Goal: Task Accomplishment & Management: Use online tool/utility

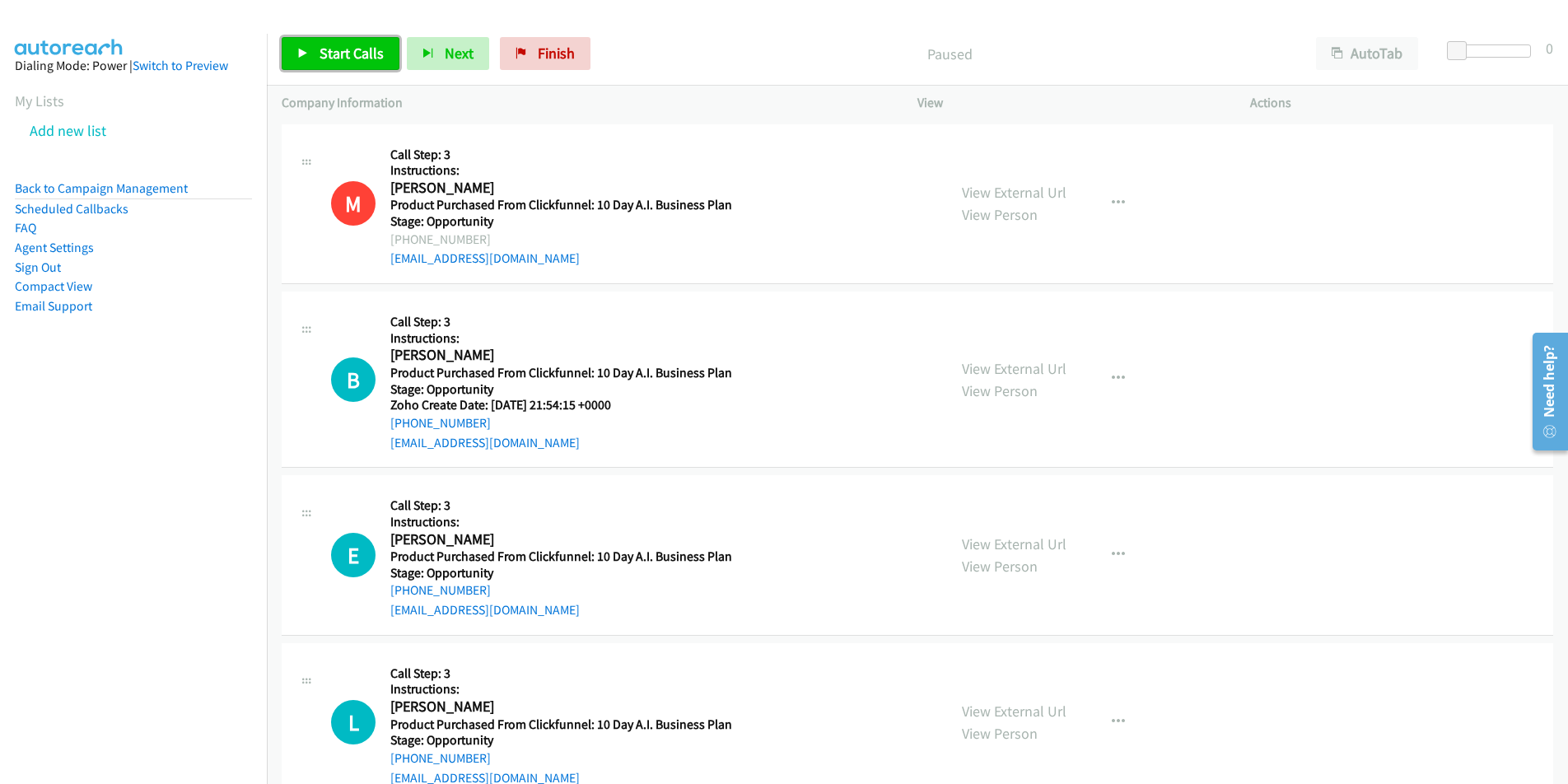
click at [338, 38] on link "Start Calls" at bounding box center [341, 53] width 118 height 33
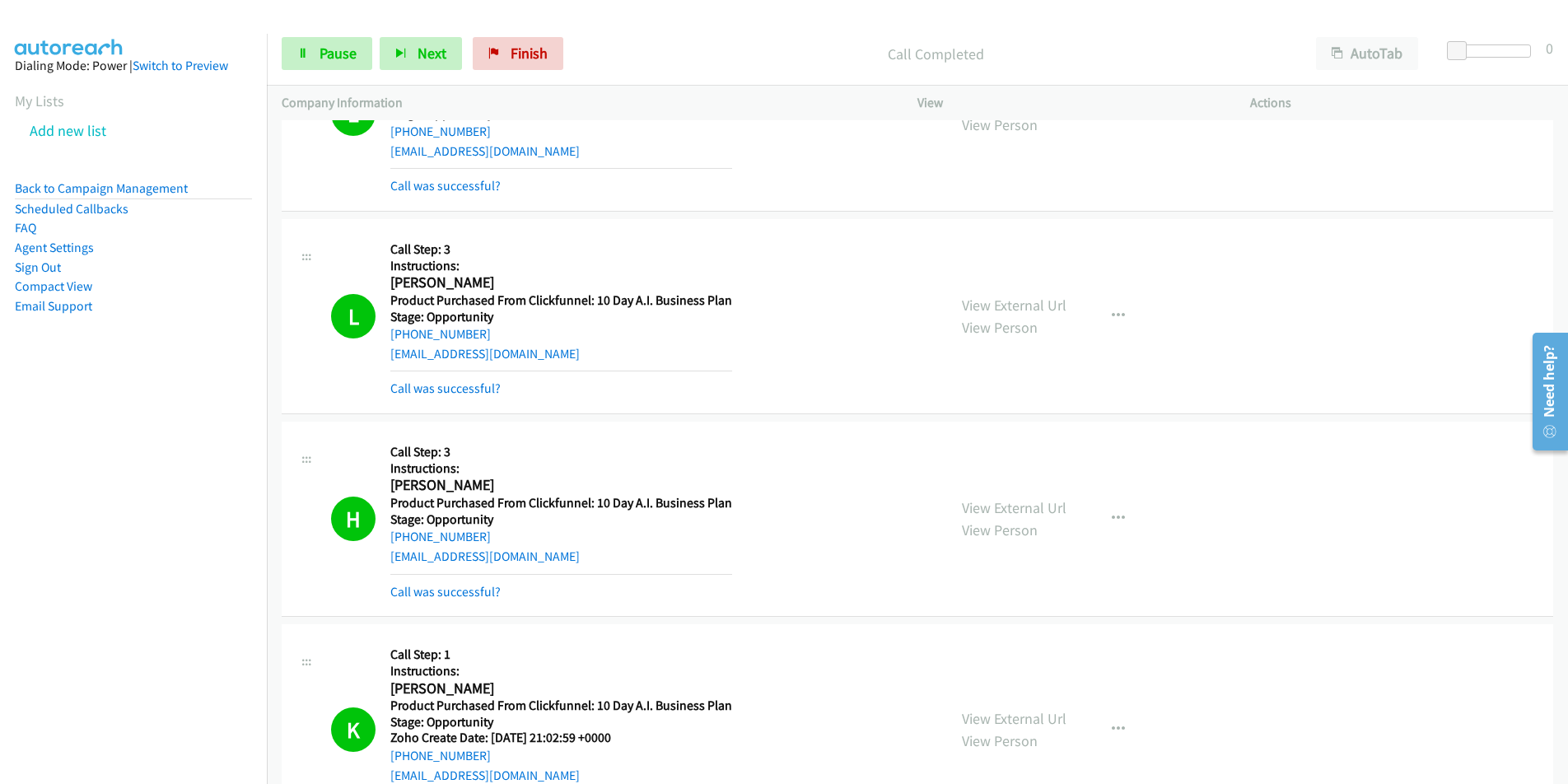
scroll to position [1064, 0]
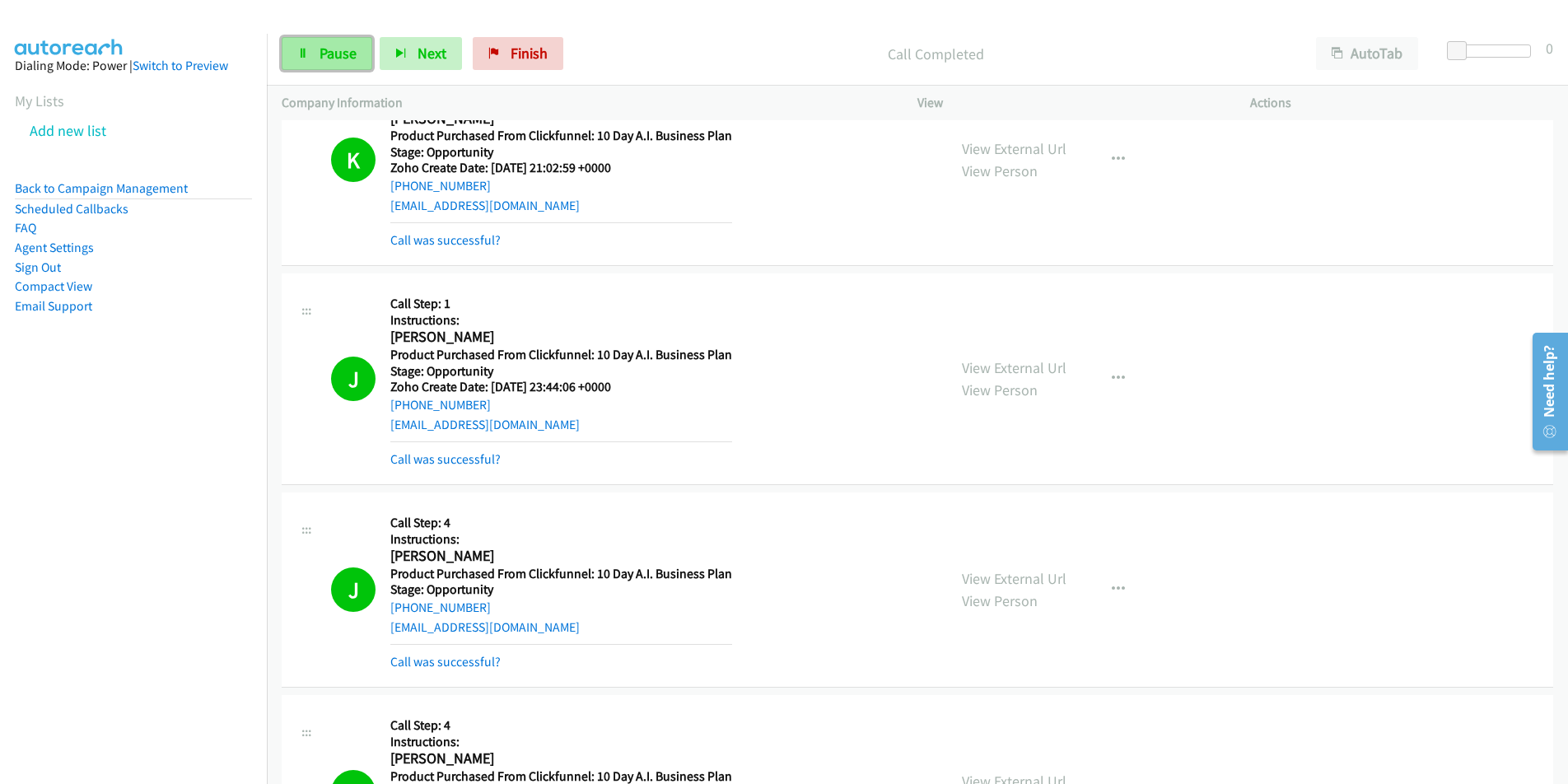
click at [345, 53] on span "Pause" at bounding box center [337, 53] width 37 height 19
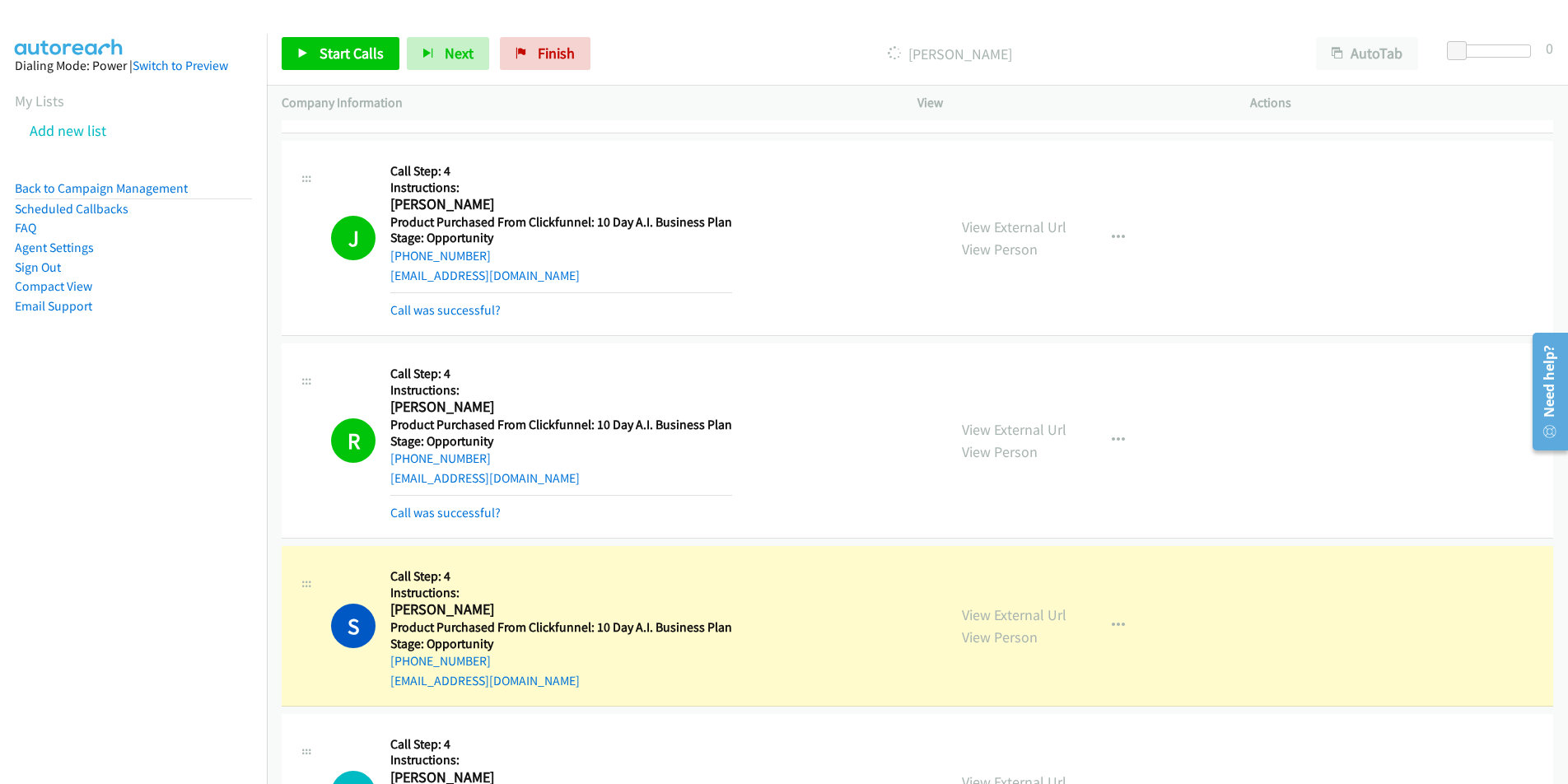
scroll to position [1447, 0]
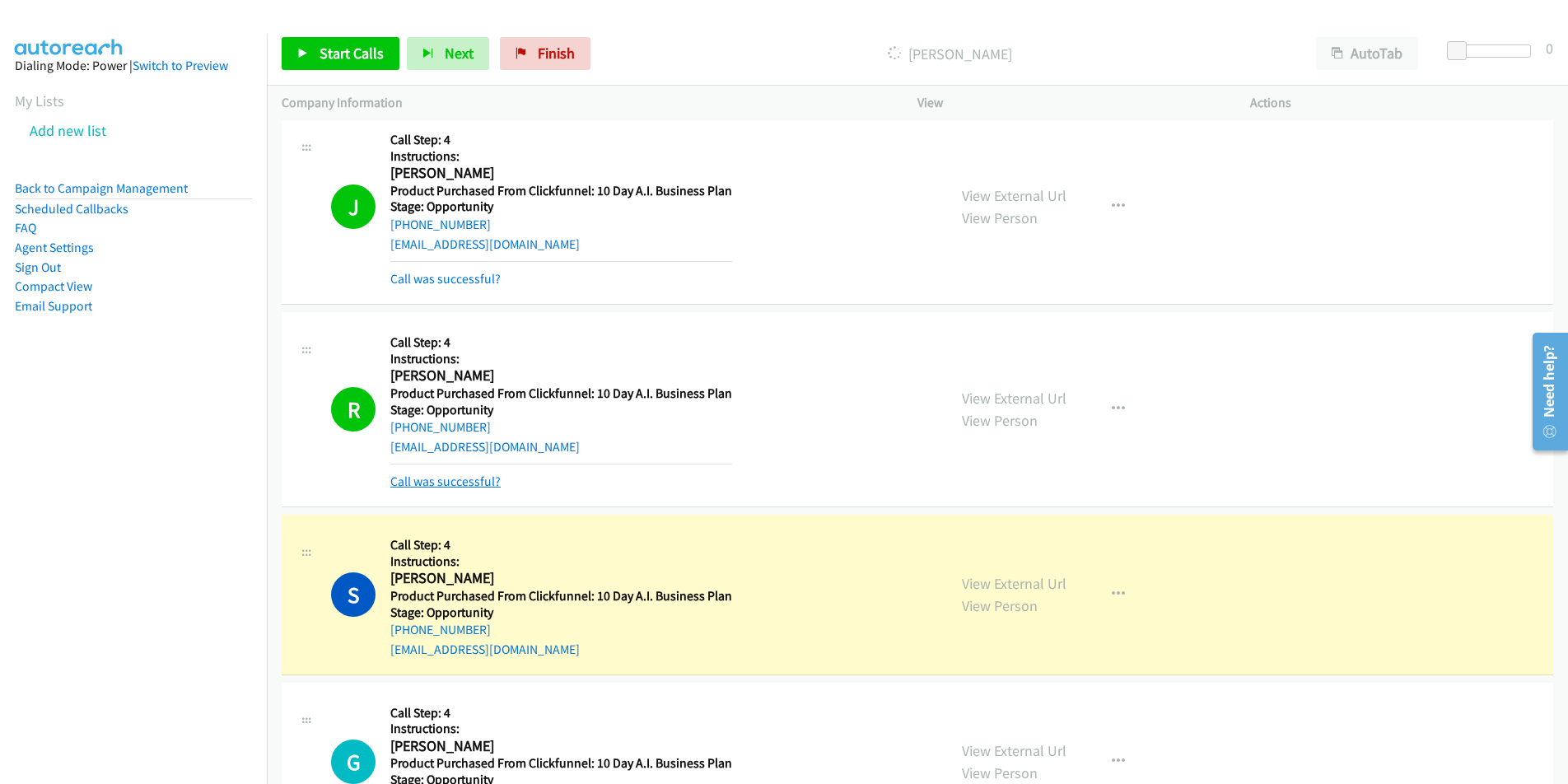
click at [451, 481] on link "Call was successful?" at bounding box center [446, 480] width 111 height 15
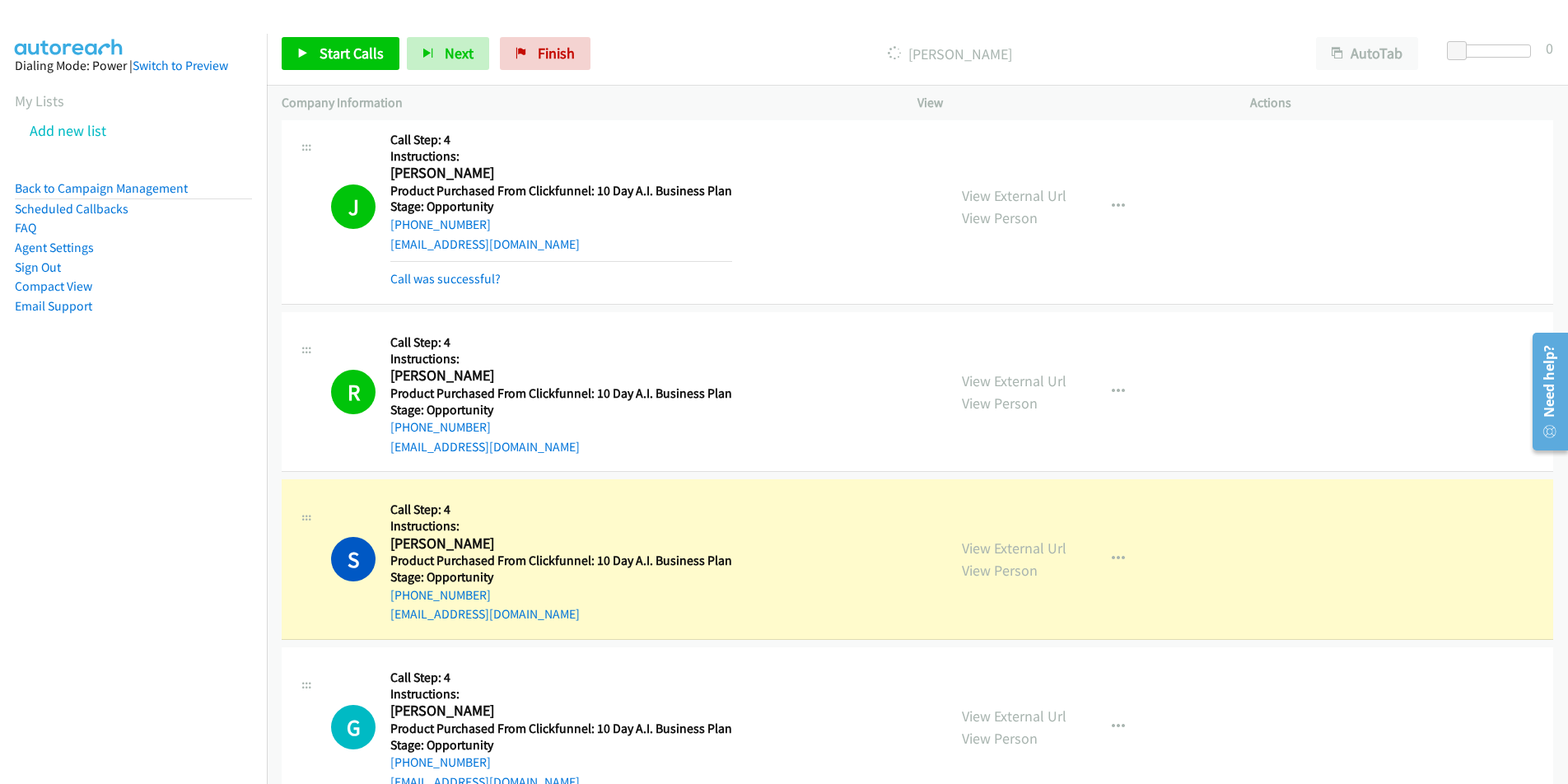
click at [583, 450] on div "[EMAIL_ADDRESS][DOMAIN_NAME]" at bounding box center [561, 447] width 342 height 20
click at [576, 449] on div "[EMAIL_ADDRESS][DOMAIN_NAME]" at bounding box center [561, 447] width 342 height 20
click at [573, 449] on div "[EMAIL_ADDRESS][DOMAIN_NAME]" at bounding box center [561, 447] width 342 height 20
click at [386, 453] on div "R Callback Scheduled Call Step: 4 Instructions: [PERSON_NAME] America/Los_Angel…" at bounding box center [631, 392] width 601 height 131
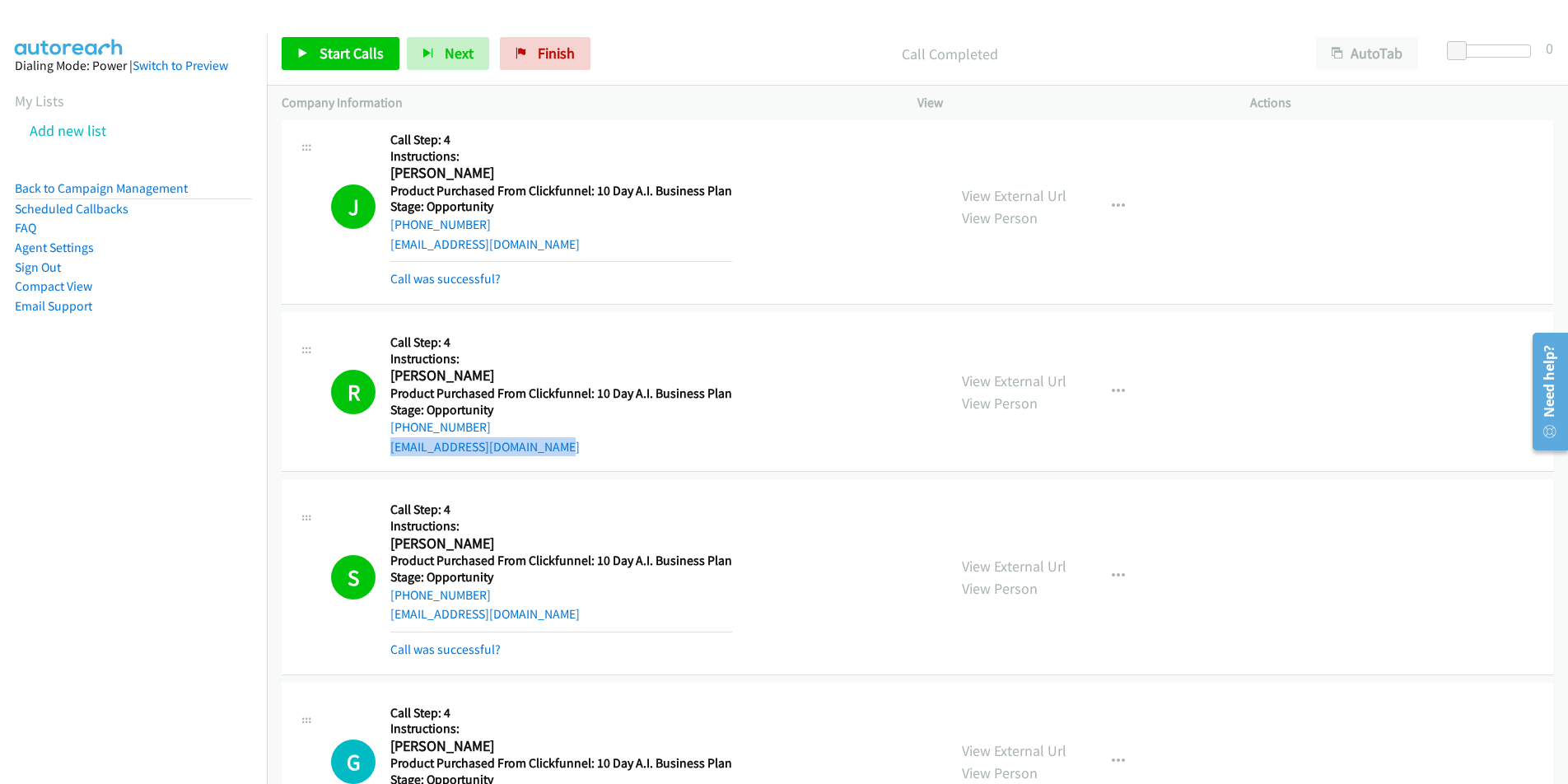
copy link "[EMAIL_ADDRESS][DOMAIN_NAME]"
